Goal: Information Seeking & Learning: Check status

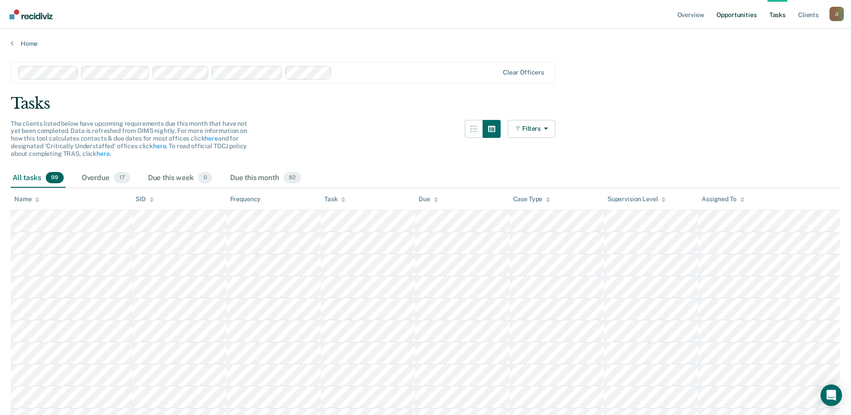
click at [734, 18] on link "Opportunities" at bounding box center [737, 14] width 44 height 29
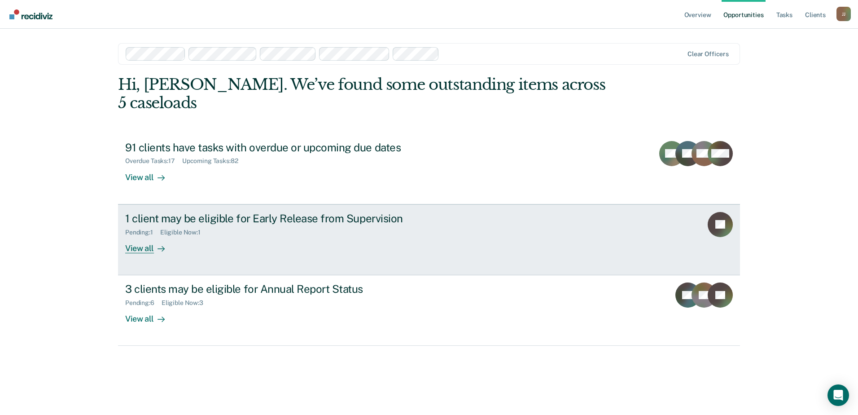
click at [143, 236] on div "View all" at bounding box center [150, 244] width 50 height 17
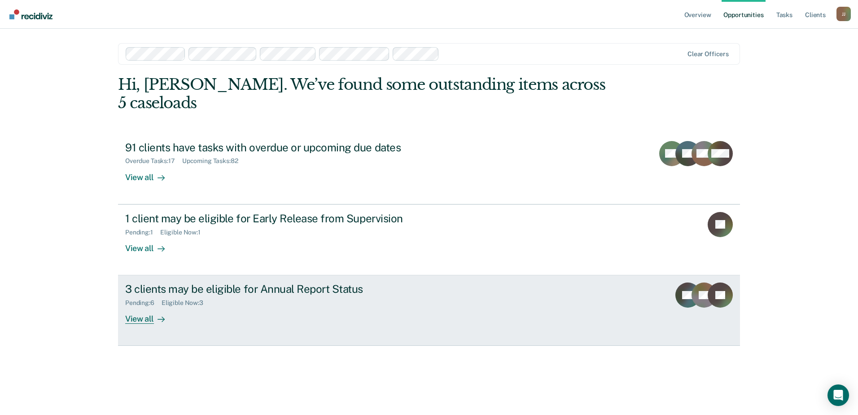
click at [149, 306] on div "View all" at bounding box center [150, 314] width 50 height 17
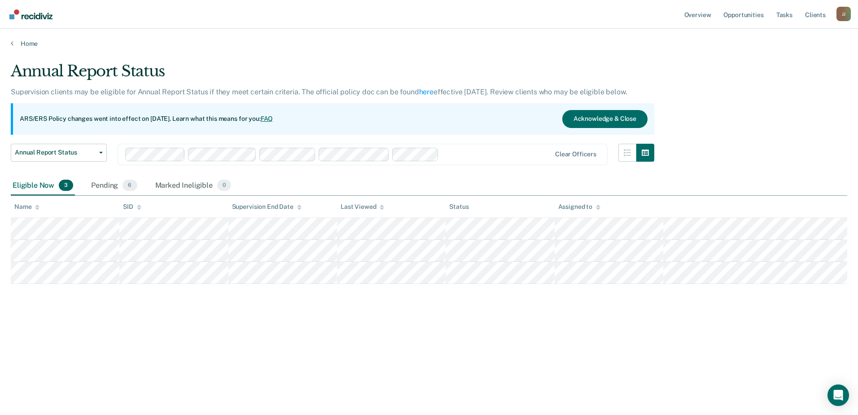
click at [621, 379] on main "Annual Report Status Supervision clients may be eligible for Annual Report Stat…" at bounding box center [429, 230] width 858 height 364
